Goal: Check status: Check status

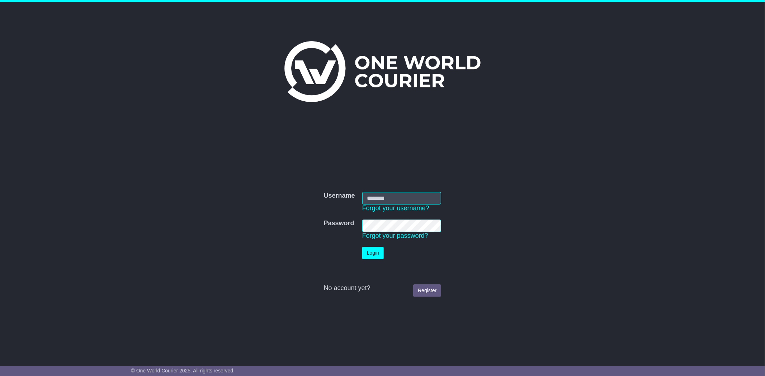
type input "**********"
click at [375, 252] on button "Login" at bounding box center [373, 253] width 22 height 13
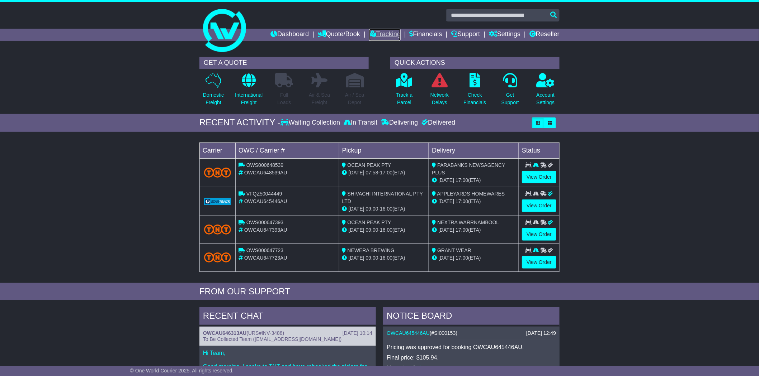
click at [380, 32] on link "Tracking" at bounding box center [385, 35] width 32 height 12
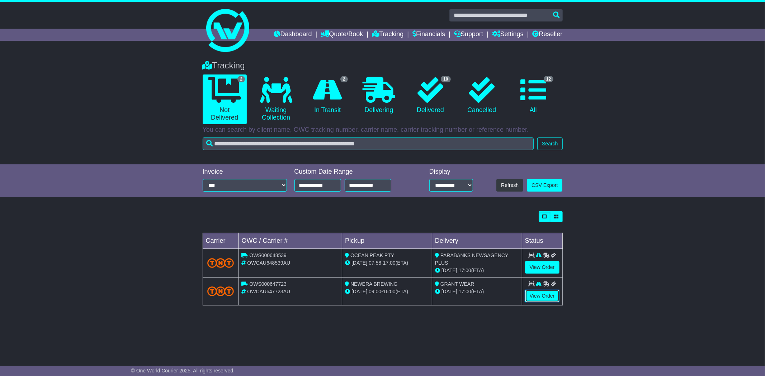
click at [537, 293] on link "View Order" at bounding box center [542, 296] width 34 height 13
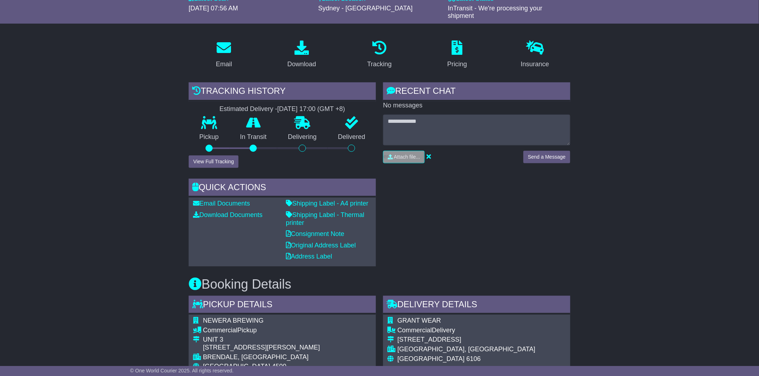
scroll to position [80, 0]
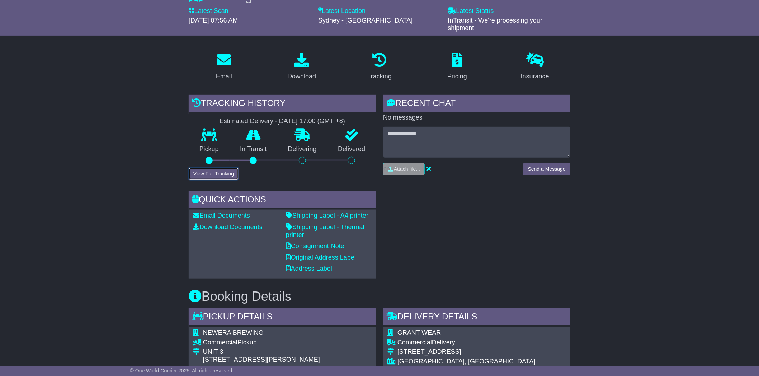
click at [226, 171] on button "View Full Tracking" at bounding box center [214, 174] width 50 height 13
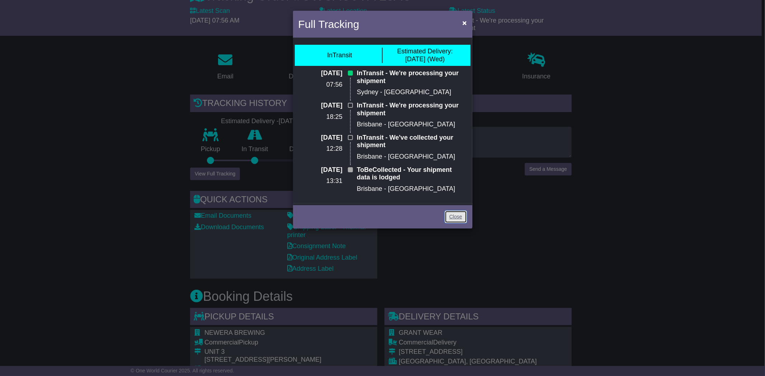
click at [452, 216] on link "Close" at bounding box center [456, 217] width 22 height 13
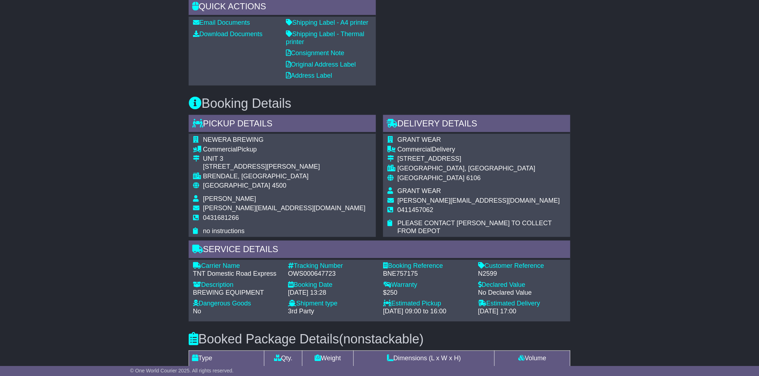
scroll to position [279, 0]
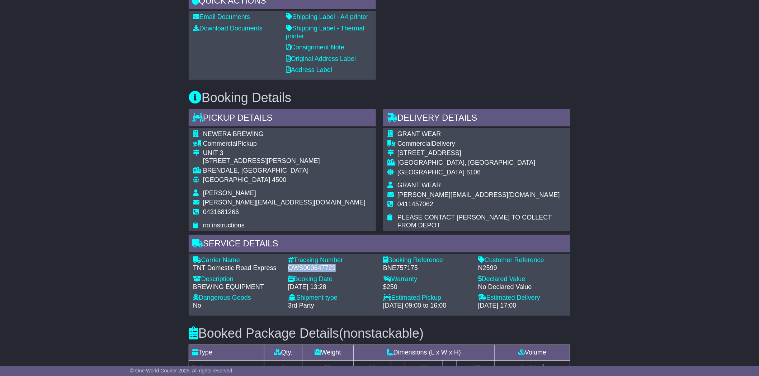
drag, startPoint x: 335, startPoint y: 265, endPoint x: 288, endPoint y: 267, distance: 47.0
click at [288, 267] on div "Tracking Number - OWS000647723" at bounding box center [331, 264] width 95 height 15
copy div "OWS000647723"
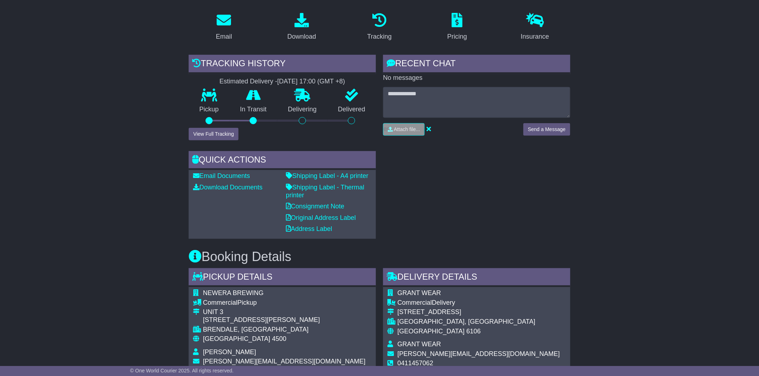
scroll to position [0, 0]
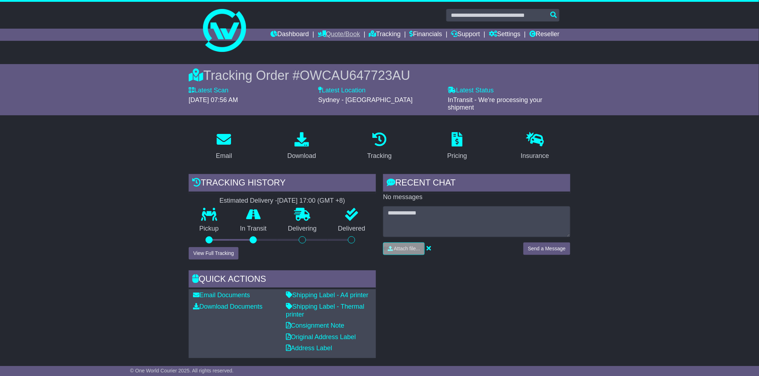
click at [327, 30] on link "Quote/Book" at bounding box center [339, 35] width 42 height 12
click at [289, 33] on link "Dashboard" at bounding box center [289, 35] width 38 height 12
